Goal: Task Accomplishment & Management: Manage account settings

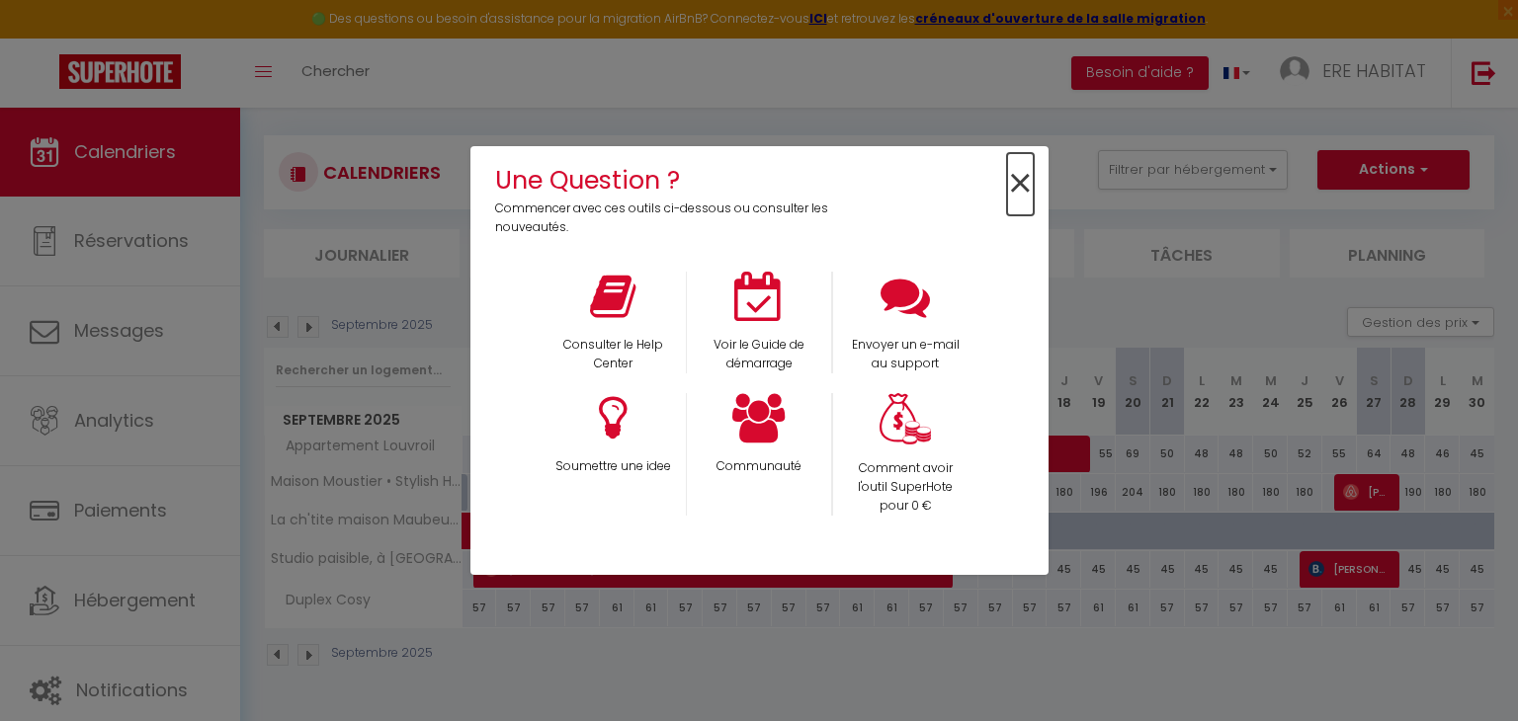
click at [1020, 180] on span "×" at bounding box center [1020, 184] width 27 height 62
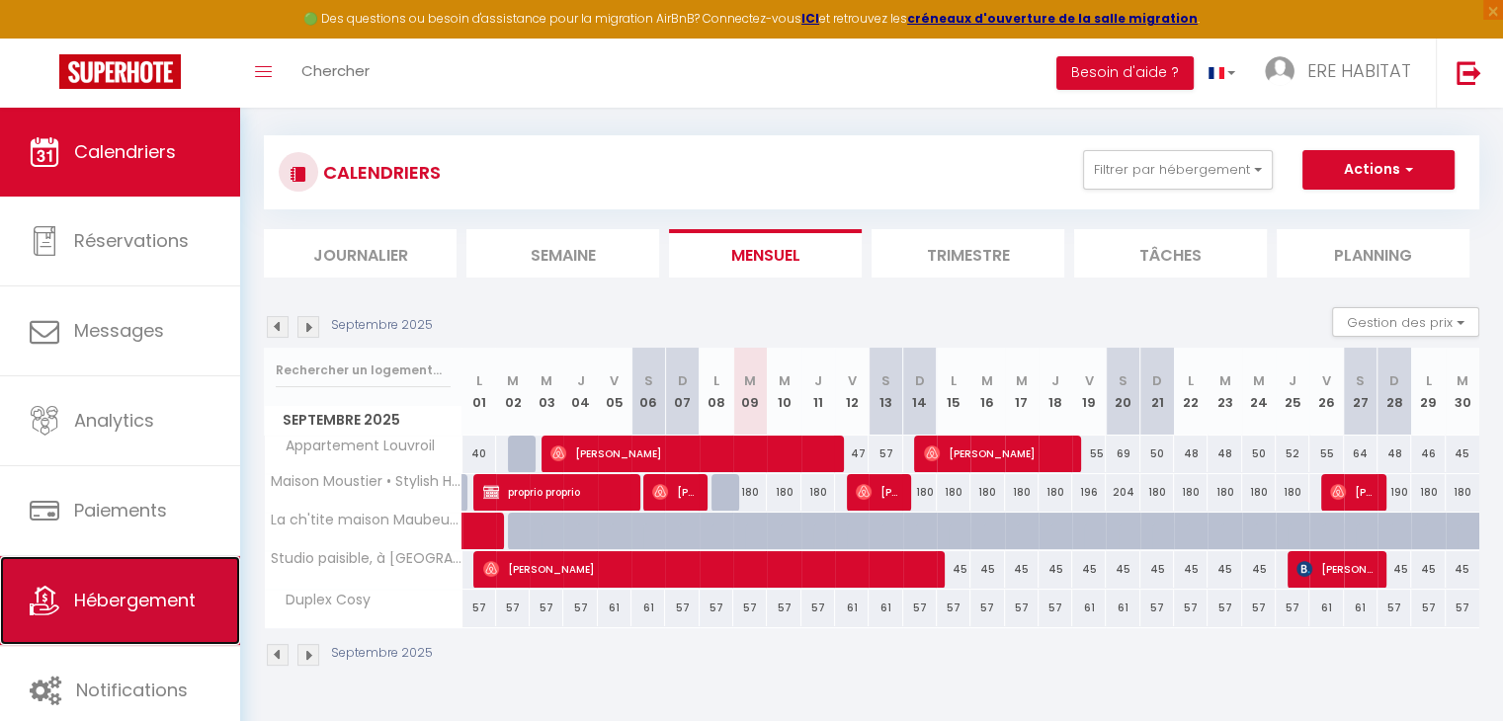
click at [128, 608] on span "Hébergement" at bounding box center [135, 600] width 122 height 25
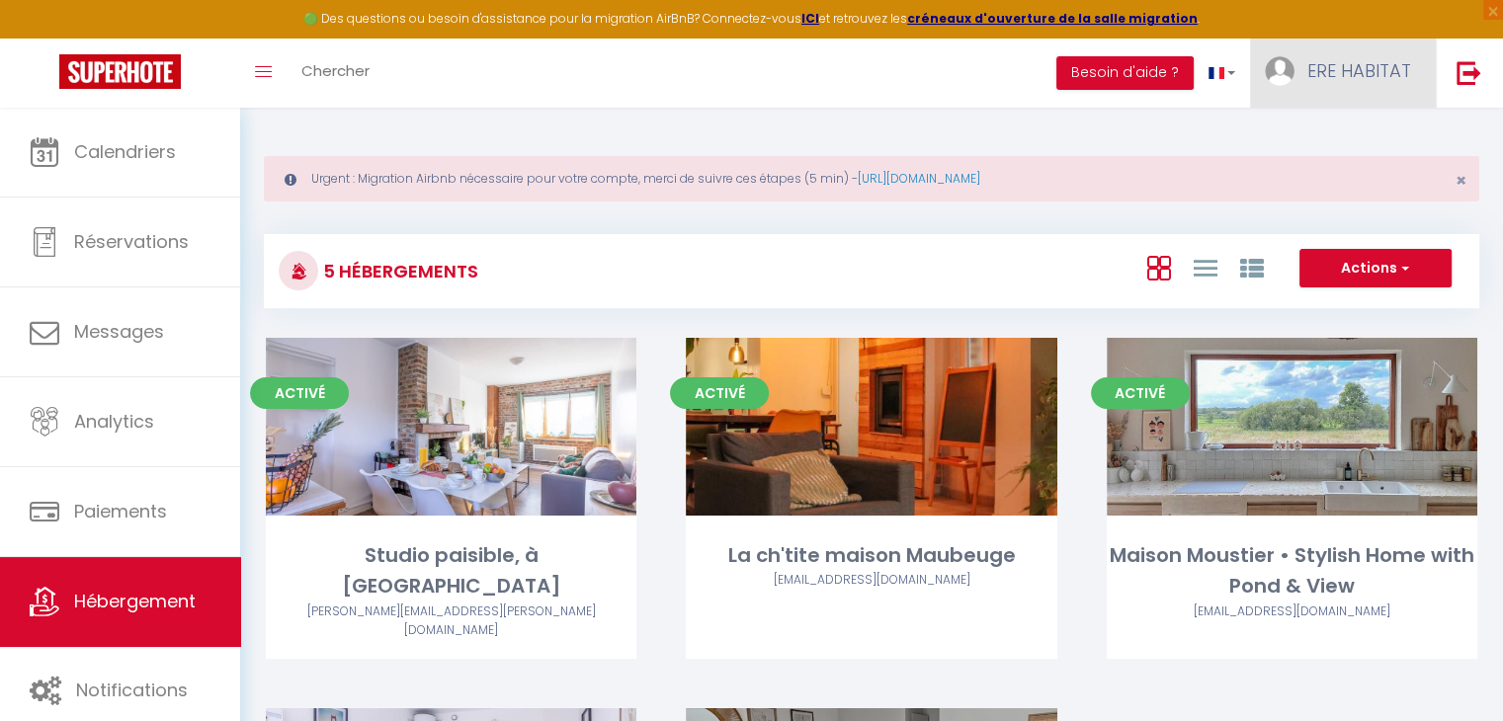
click at [1383, 40] on link "ERE HABITAT" at bounding box center [1343, 73] width 186 height 69
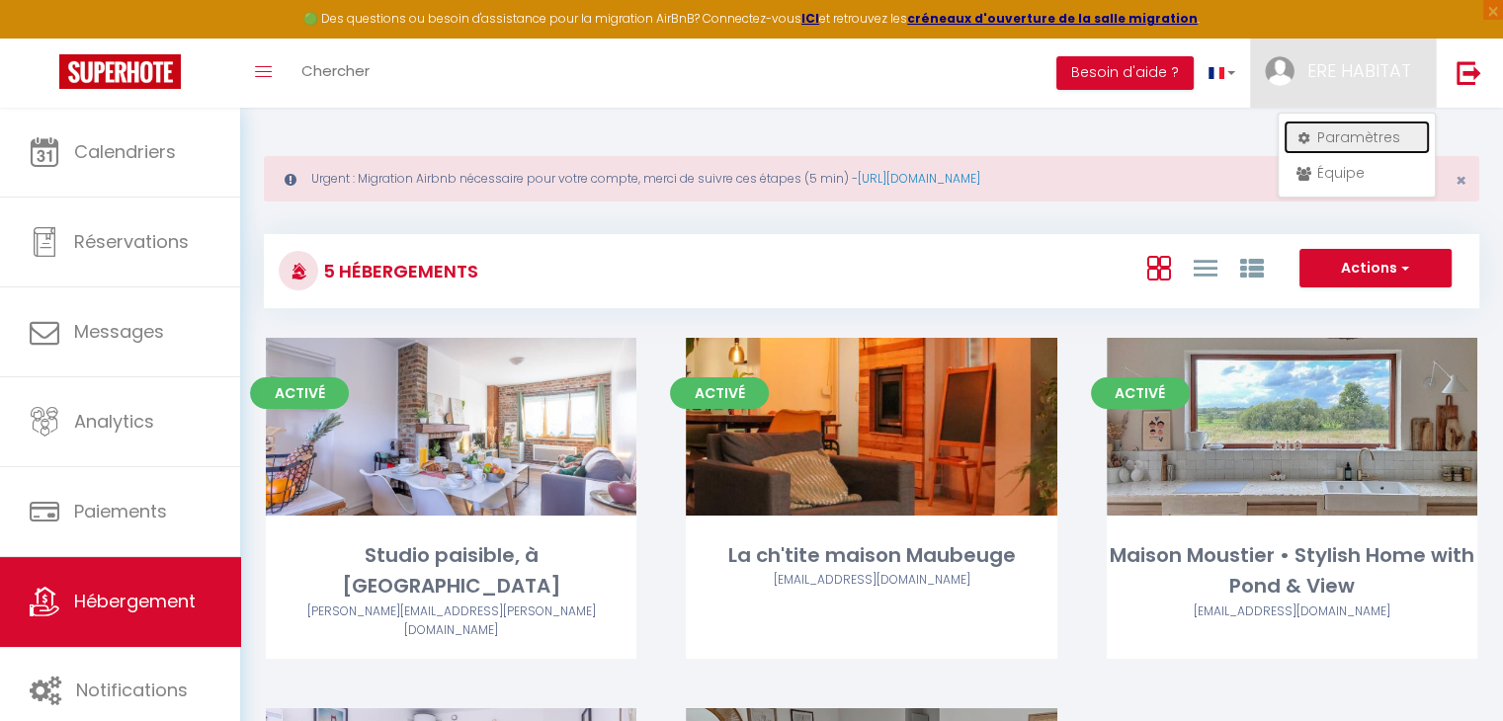
click at [1333, 148] on link "Paramètres" at bounding box center [1356, 138] width 146 height 34
select select "28"
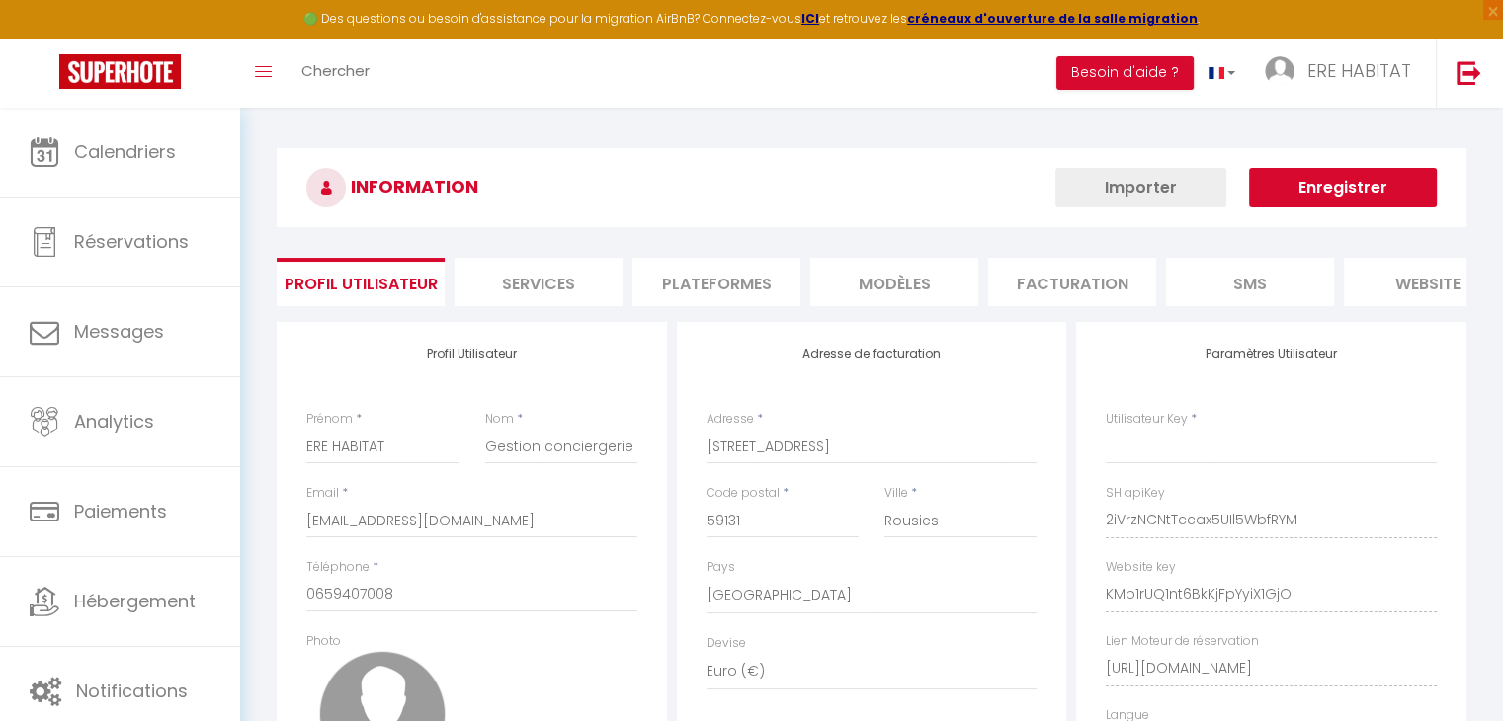
type input "2iVrzNCNtTccax5UIl5WbfRYM"
type input "KMb1rUQ1nt6BkKjFpYyiX1GjO"
type input "[URL][DOMAIN_NAME]"
select select "fr"
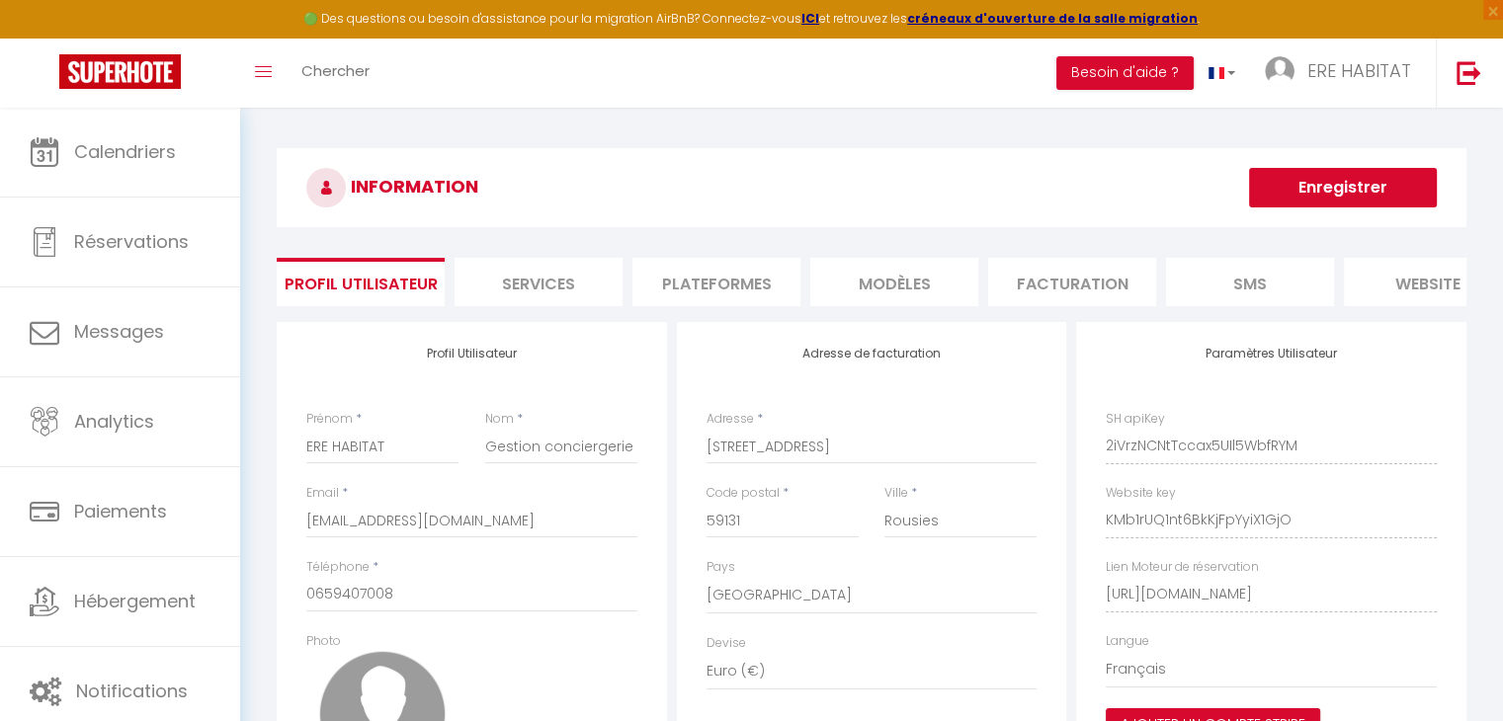
click at [783, 287] on li "Plateformes" at bounding box center [716, 282] width 168 height 48
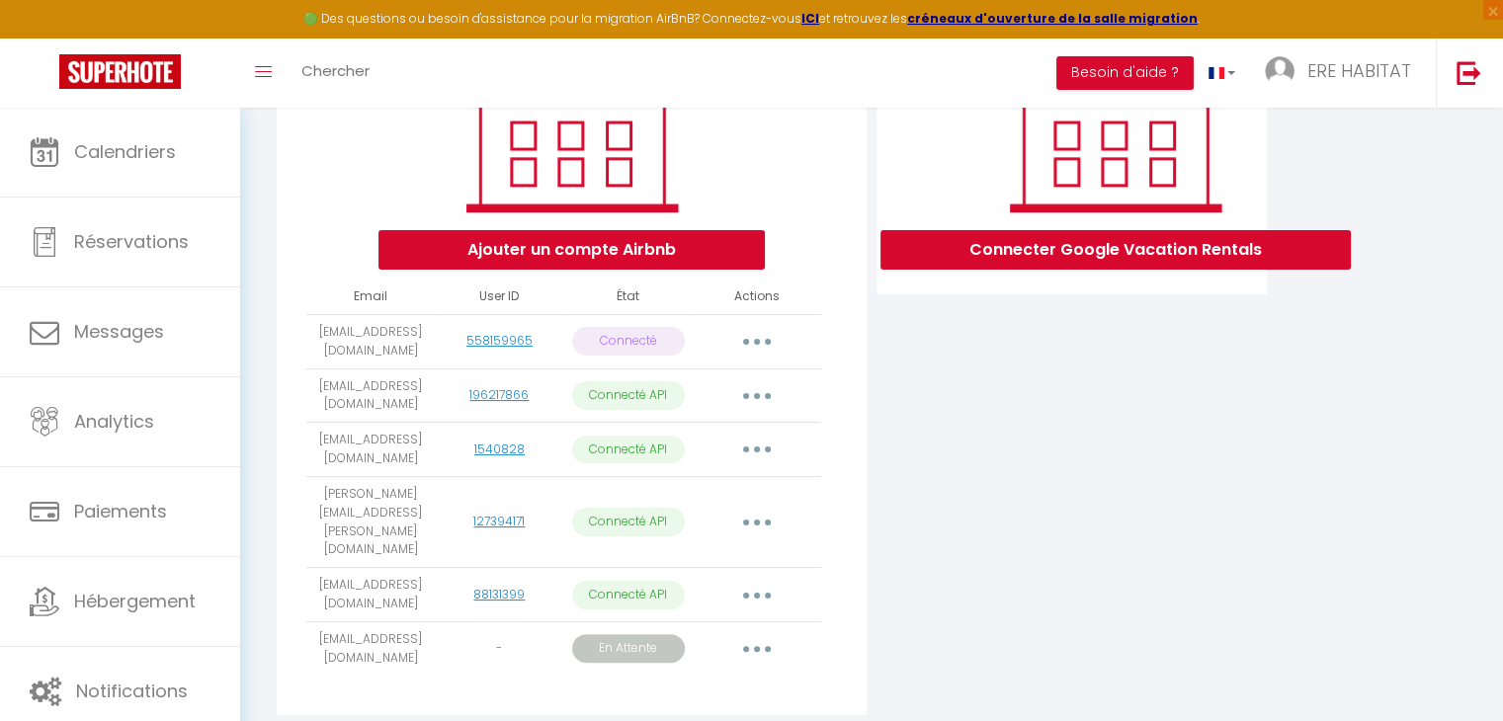
scroll to position [354, 0]
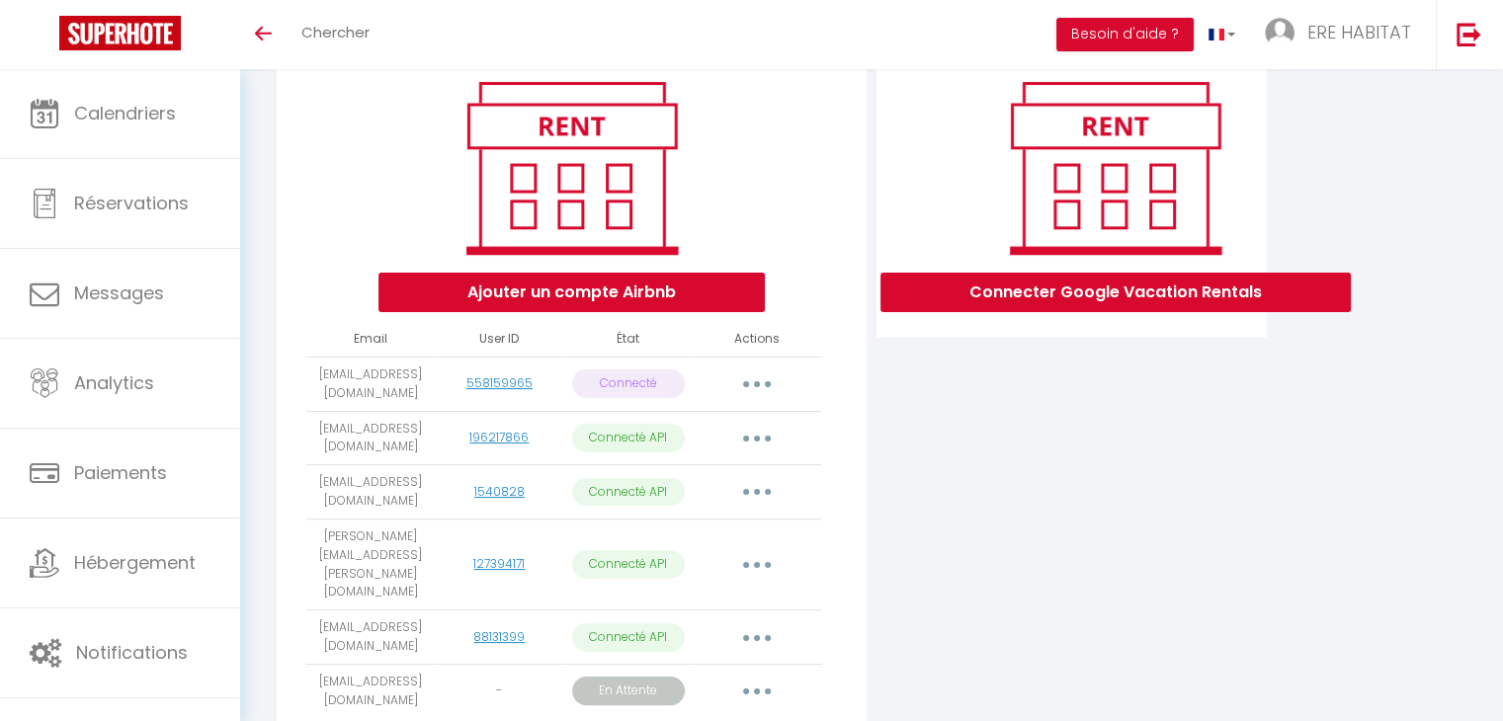
scroll to position [118, 0]
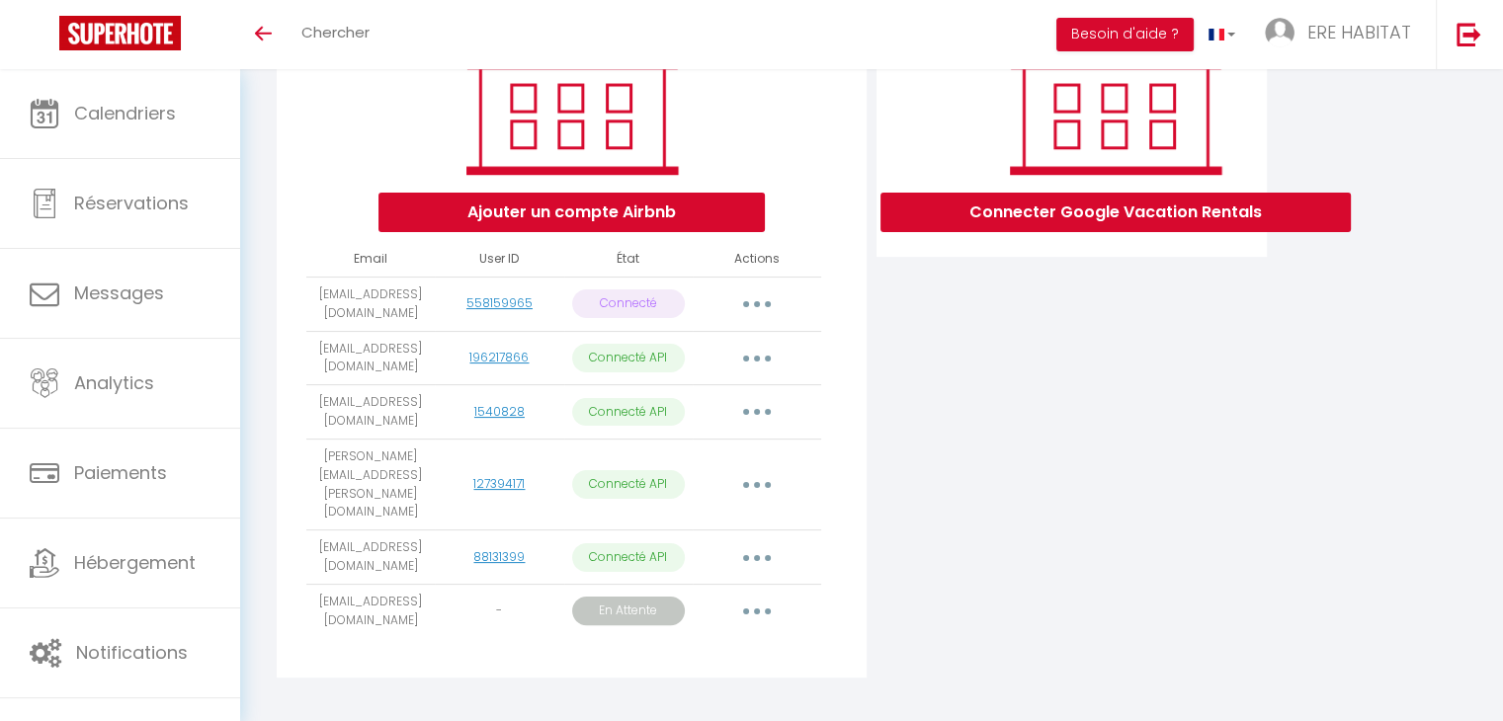
click at [746, 596] on button "button" at bounding box center [756, 612] width 55 height 32
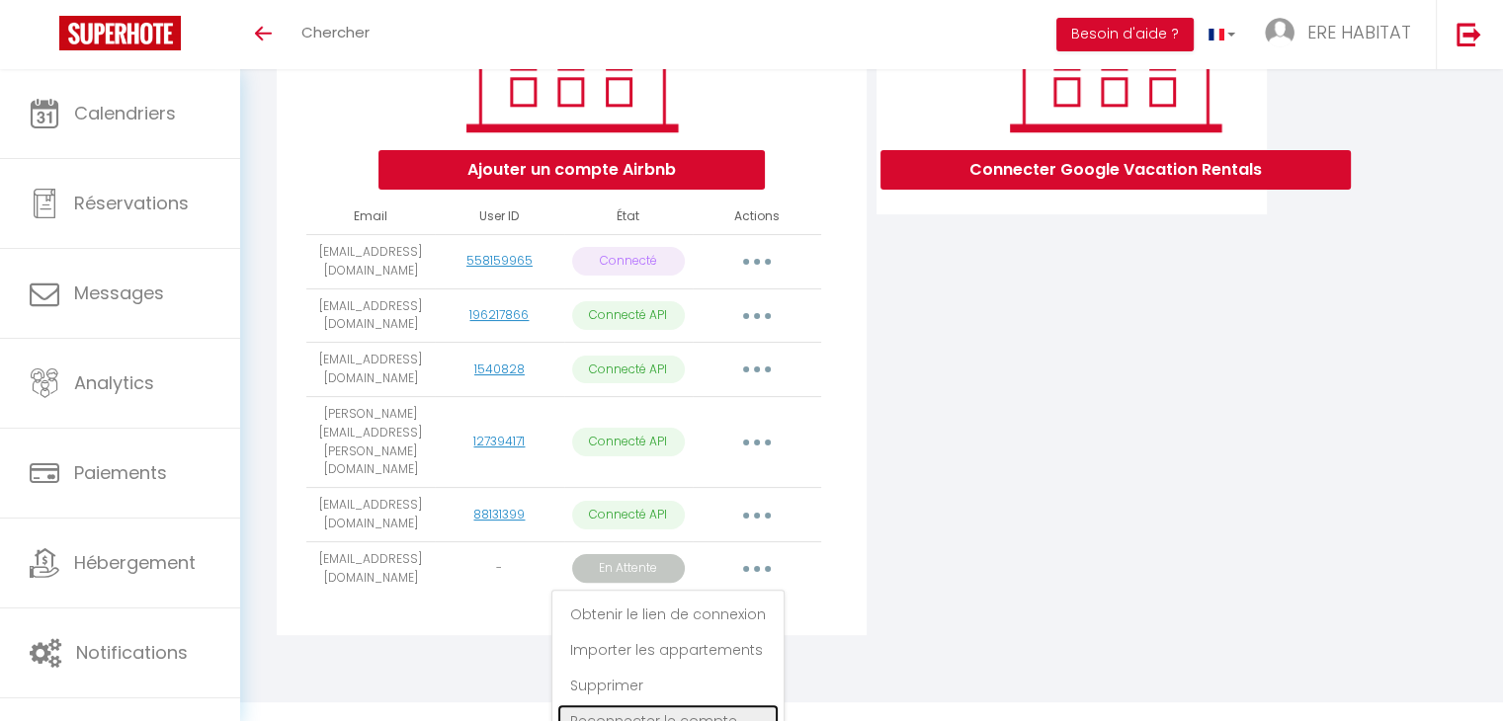
click at [679, 704] on link "Reconnecter le compte" at bounding box center [667, 721] width 221 height 34
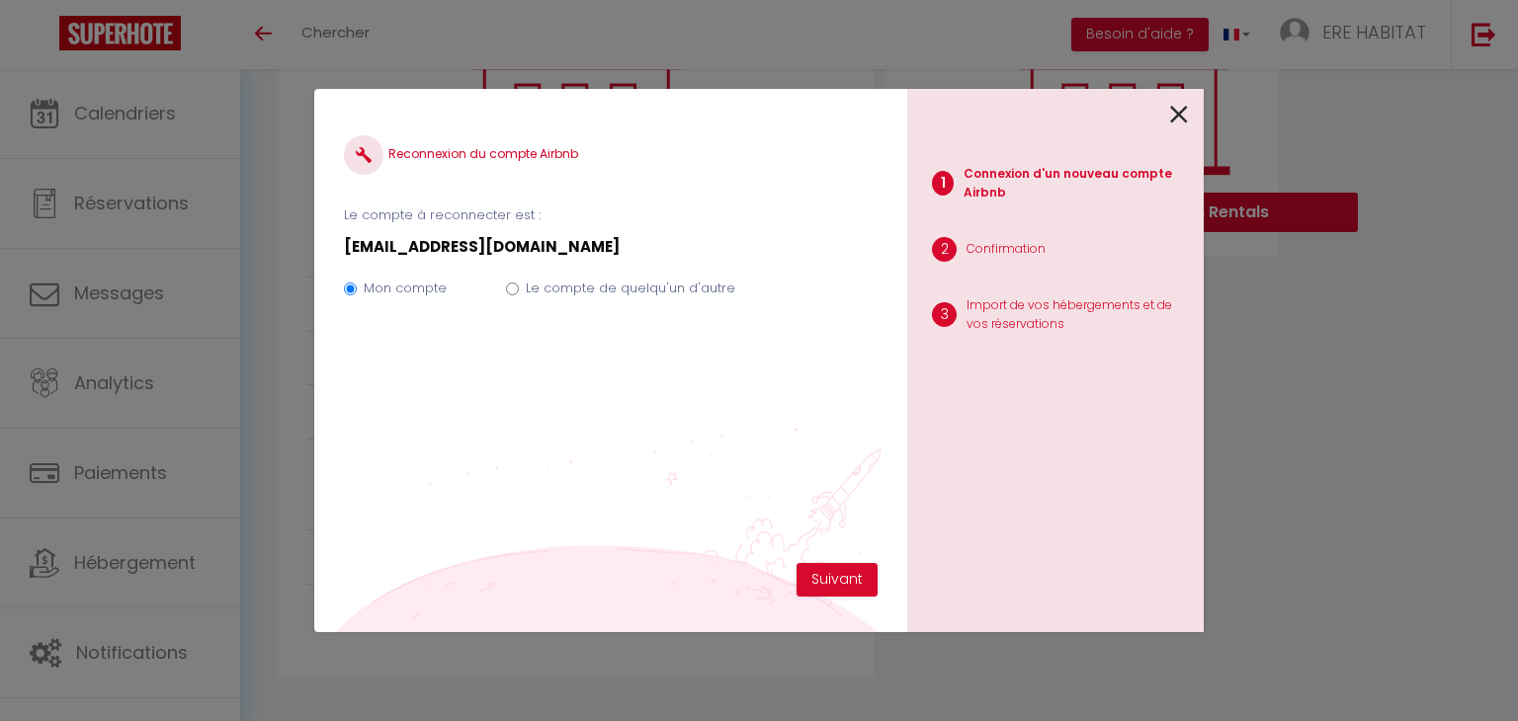
click at [499, 286] on div "Mon compte Le compte de quelqu'un d'autre" at bounding box center [611, 292] width 534 height 66
click at [506, 287] on input "Le compte de quelqu'un d'autre" at bounding box center [512, 289] width 13 height 13
radio input "true"
radio input "false"
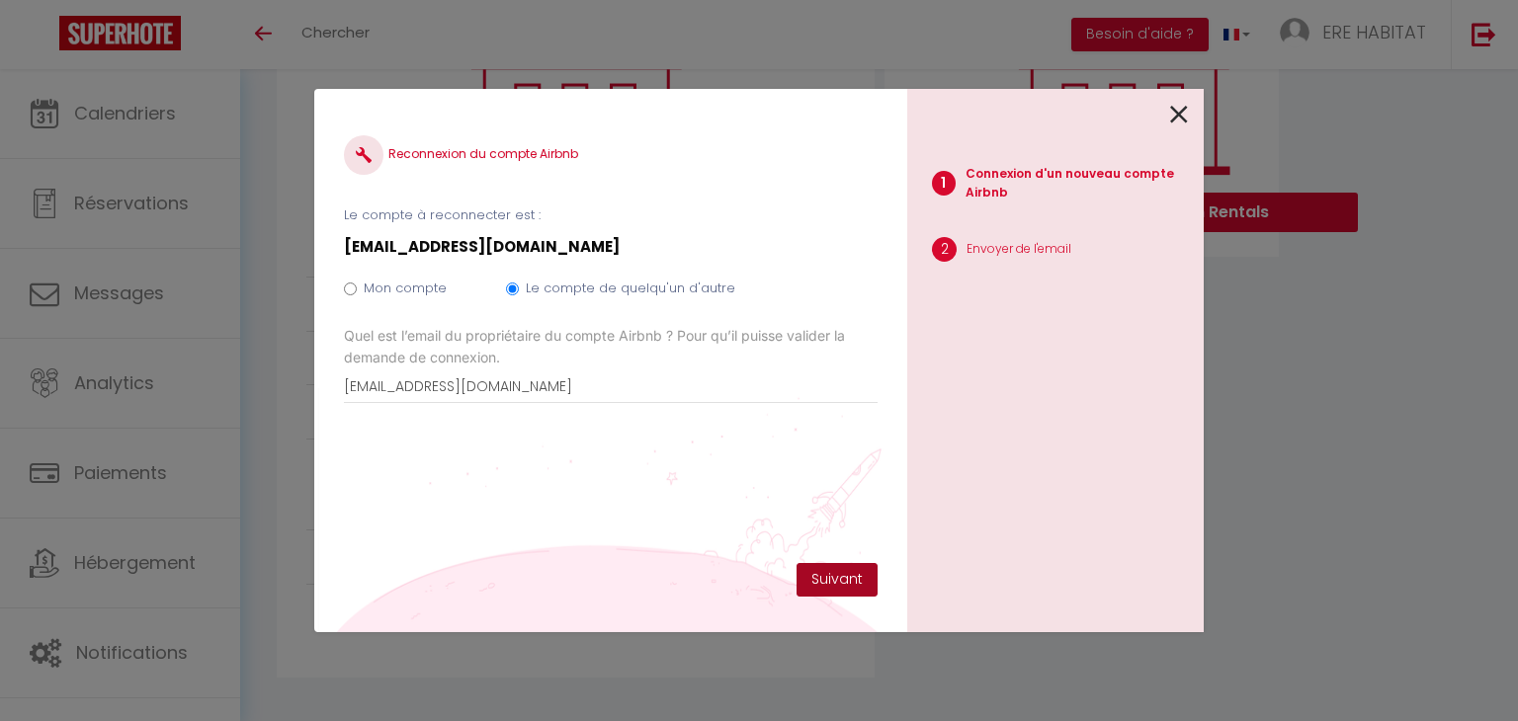
click at [811, 578] on button "Suivant" at bounding box center [836, 580] width 81 height 34
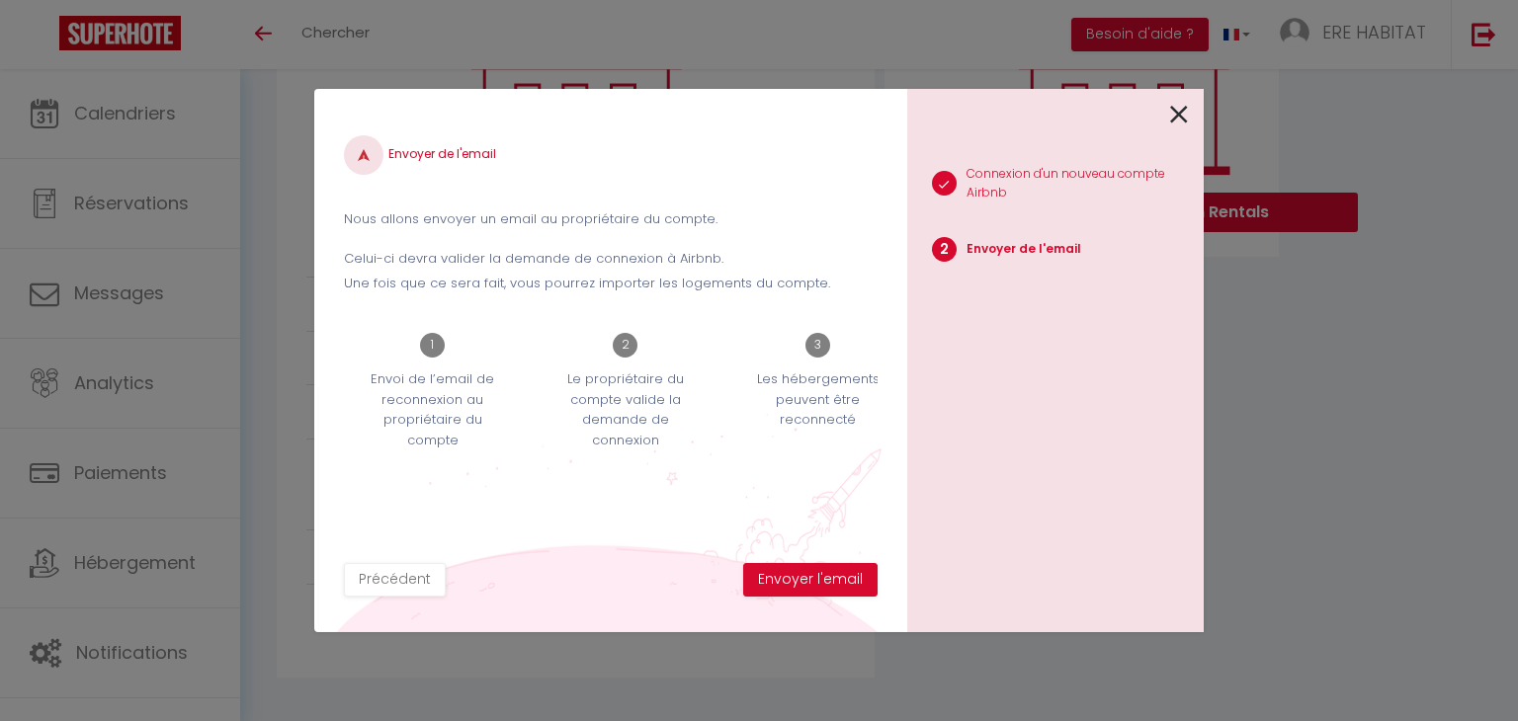
click at [1197, 116] on div "1 Connexion d'un nouveau compte Airbnb 2 Envoyer de l'email" at bounding box center [1055, 360] width 296 height 543
click at [1191, 115] on div "1 Connexion d'un nouveau compte Airbnb 2 Envoyer de l'email" at bounding box center [1055, 360] width 296 height 543
click at [1178, 114] on icon at bounding box center [1179, 115] width 18 height 30
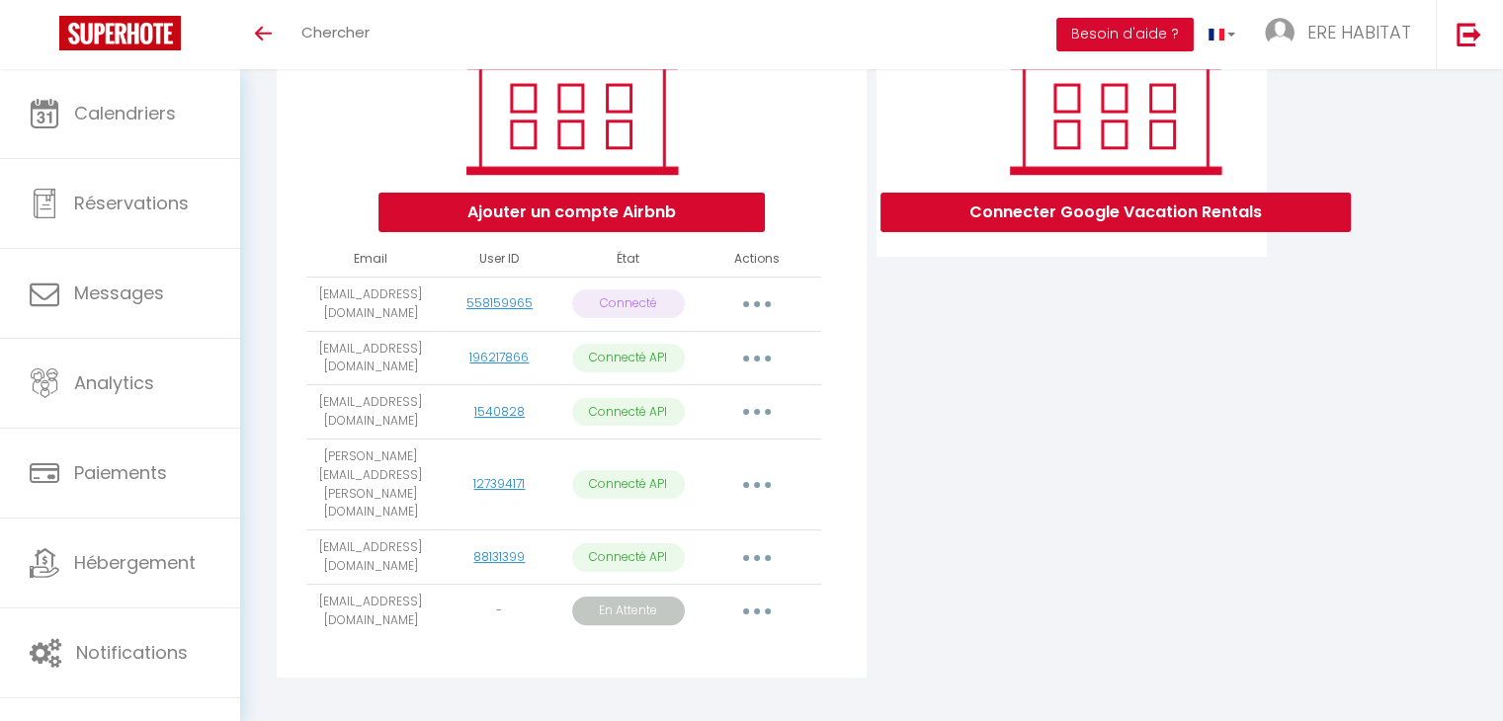
click at [753, 596] on button "button" at bounding box center [756, 612] width 55 height 32
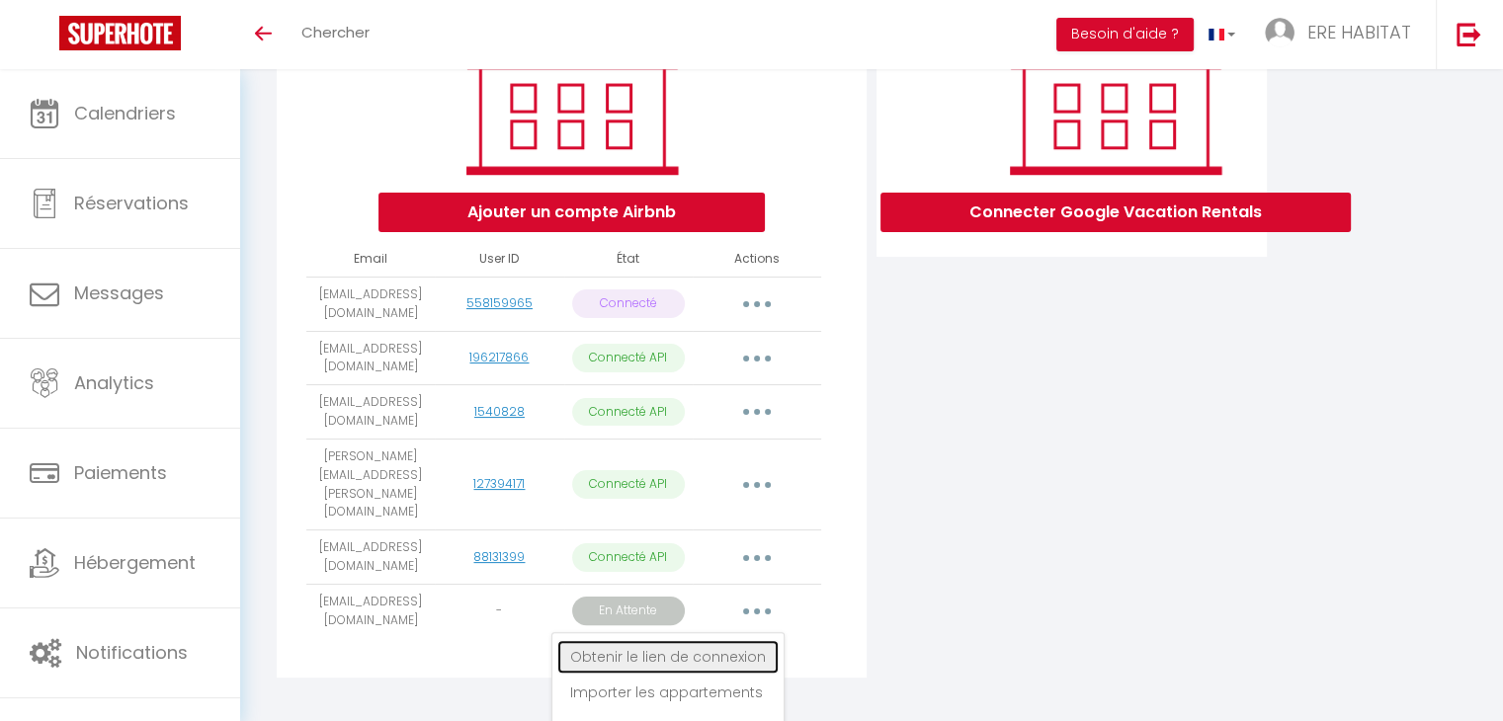
click at [685, 640] on link "Obtenir le lien de connexion" at bounding box center [667, 657] width 221 height 34
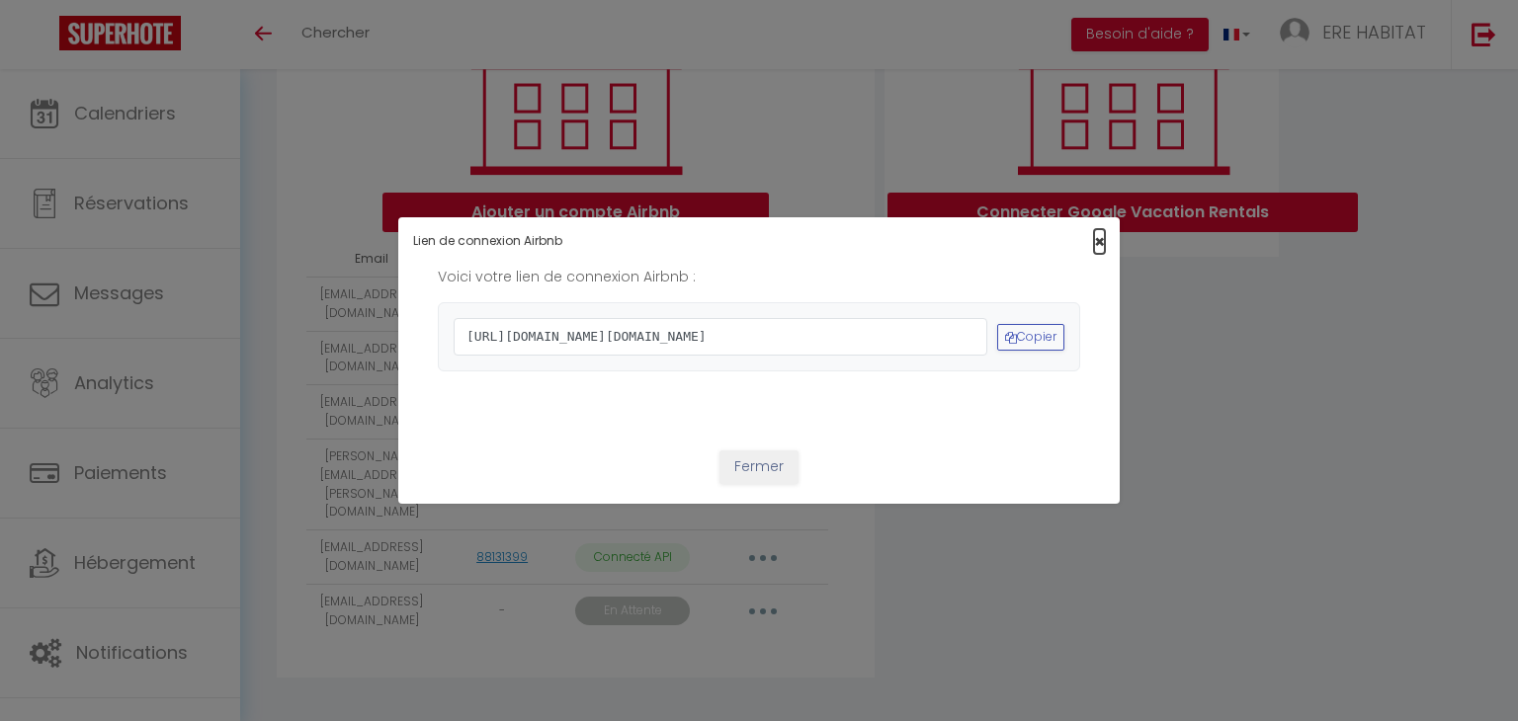
click at [1095, 229] on span "×" at bounding box center [1099, 241] width 11 height 25
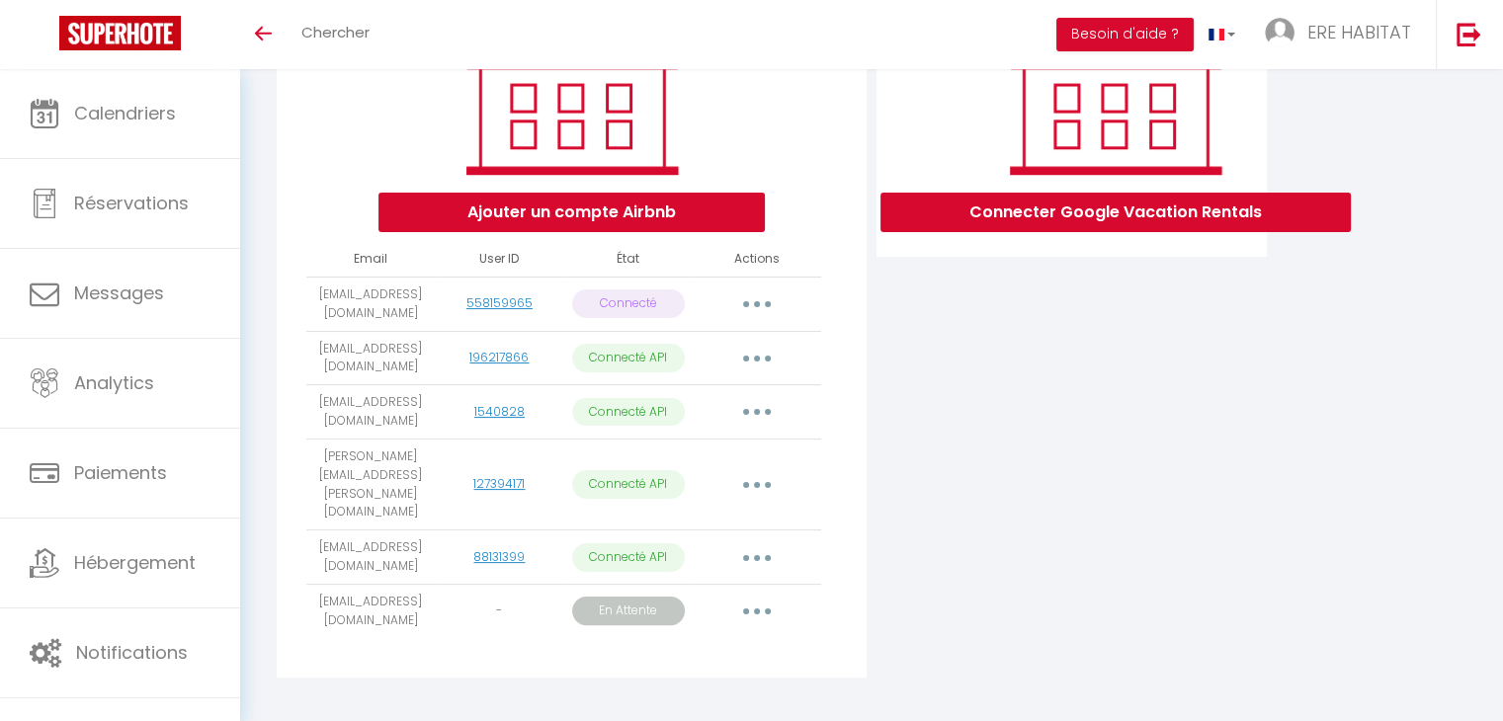
click at [750, 596] on button "button" at bounding box center [756, 612] width 55 height 32
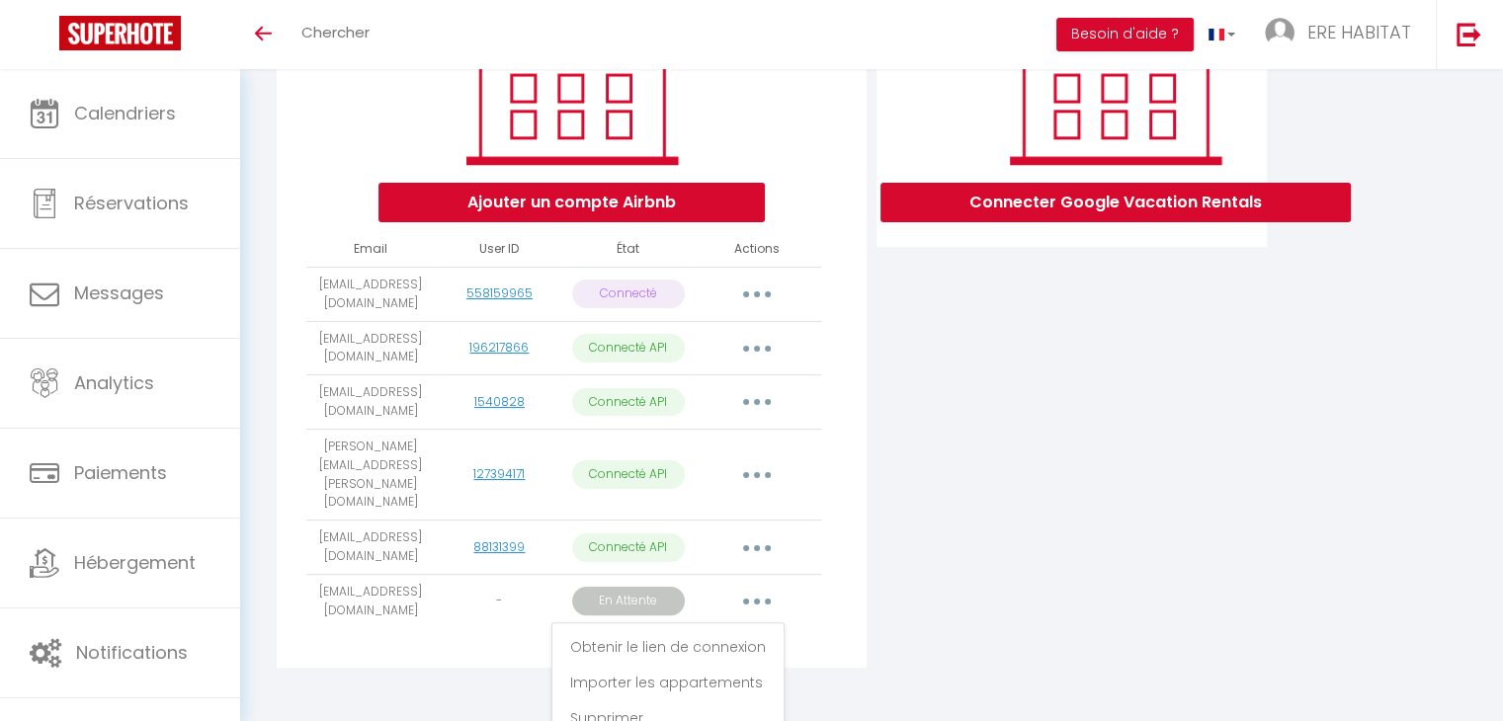
scroll to position [358, 0]
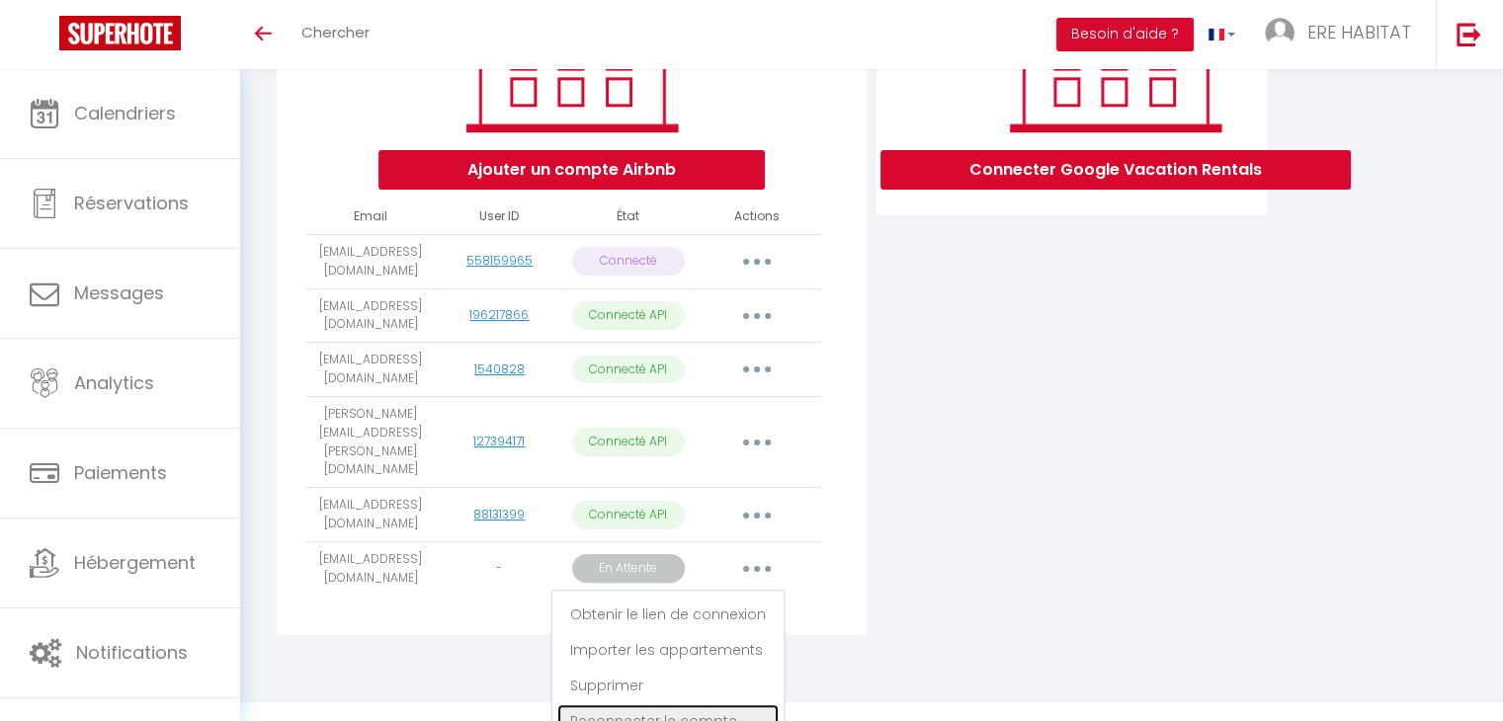
click at [655, 704] on link "Reconnecter le compte" at bounding box center [667, 721] width 221 height 34
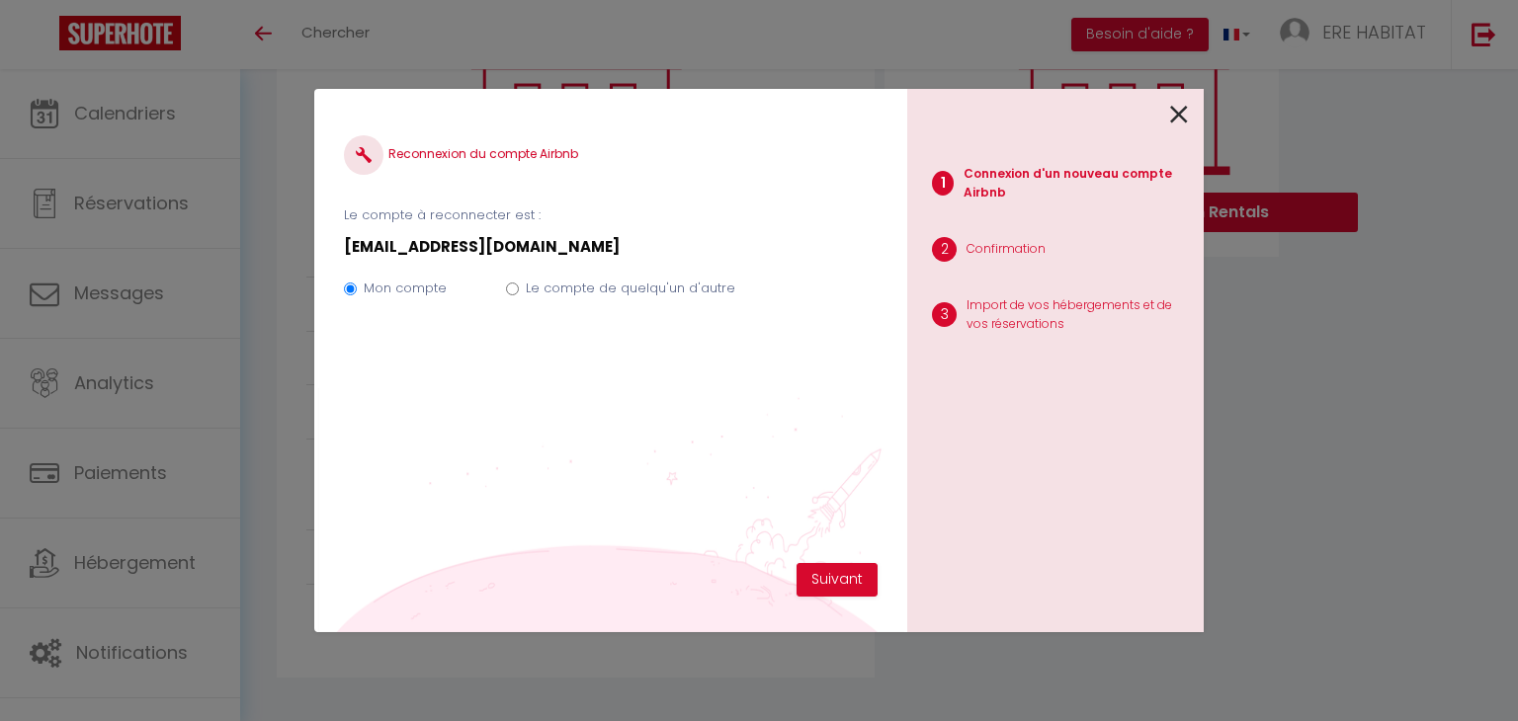
click at [539, 289] on label "Le compte de quelqu'un d'autre" at bounding box center [630, 289] width 209 height 20
click at [519, 289] on input "Le compte de quelqu'un d'autre" at bounding box center [512, 289] width 13 height 13
radio input "true"
radio input "false"
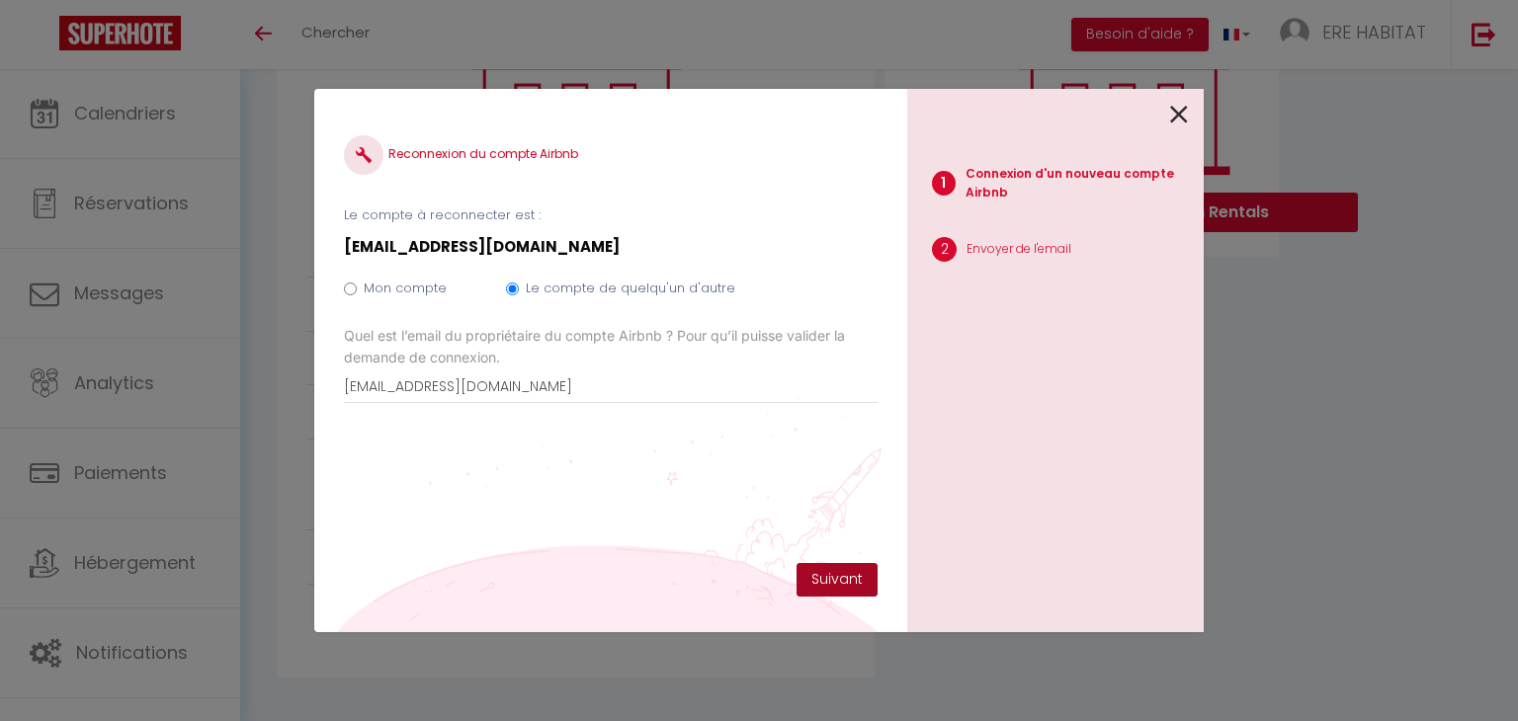
click at [841, 589] on button "Suivant" at bounding box center [836, 580] width 81 height 34
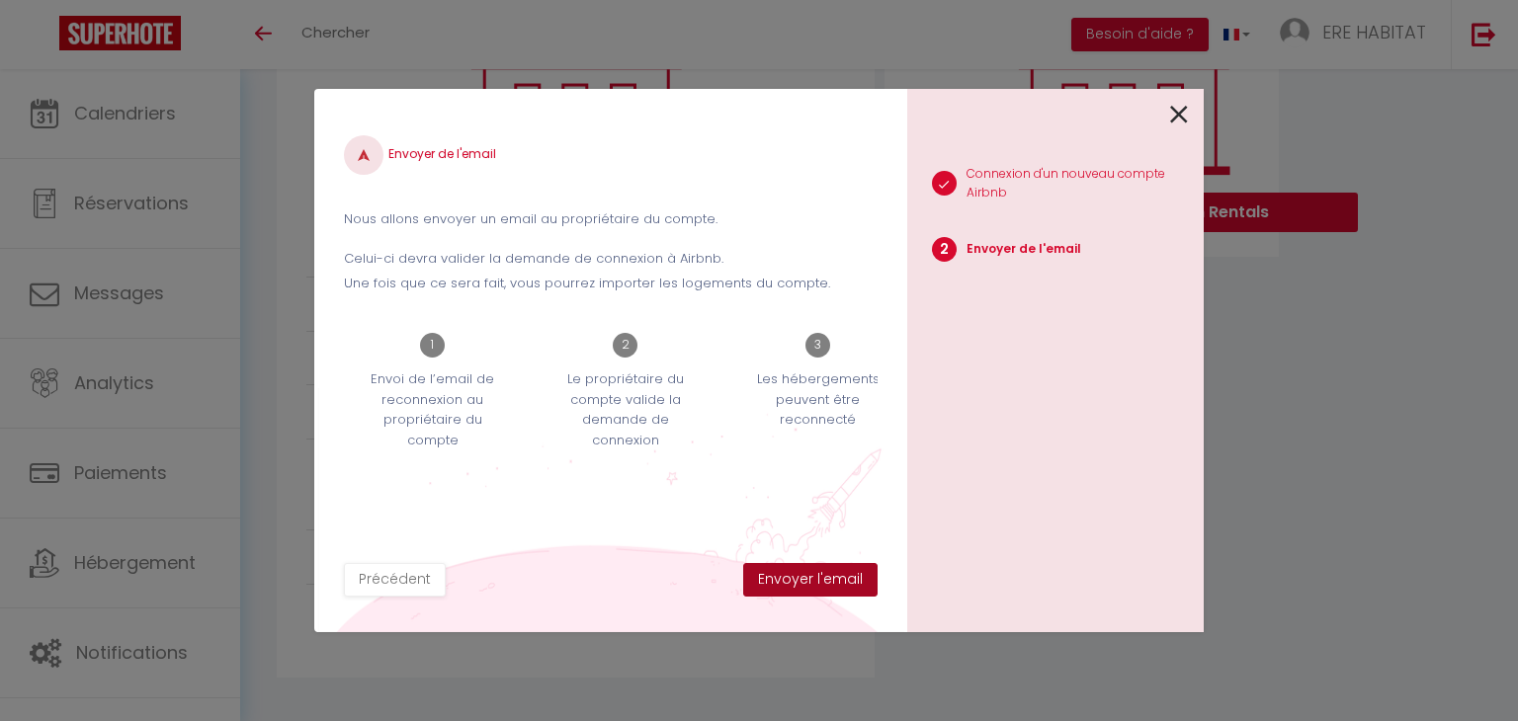
click at [819, 576] on button "Envoyer l'email" at bounding box center [810, 580] width 134 height 34
